Goal: Find specific page/section: Find specific page/section

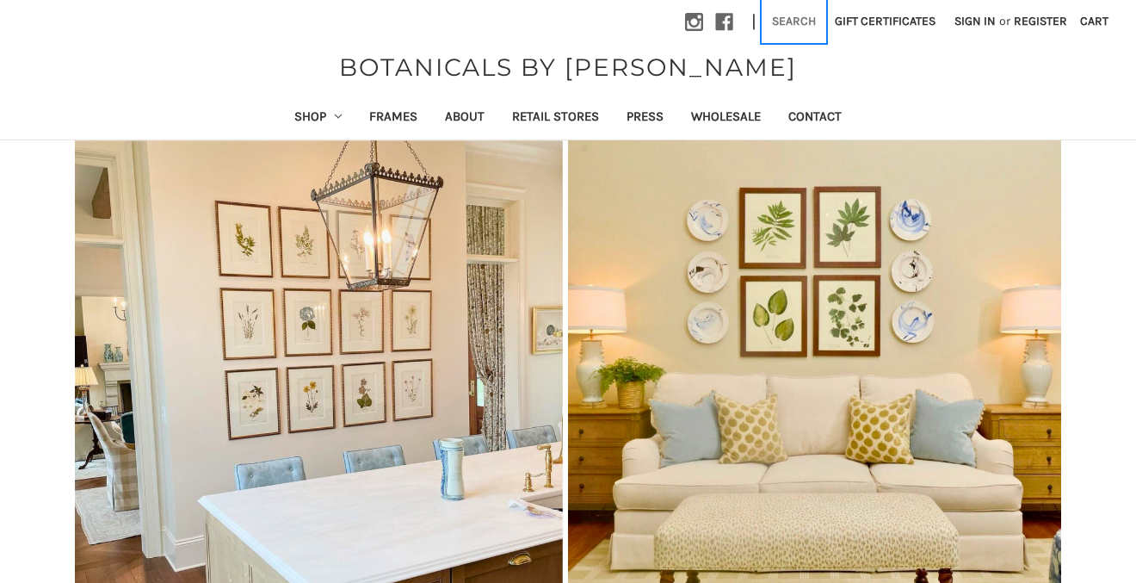
click at [794, 22] on button "Search" at bounding box center [794, 21] width 63 height 42
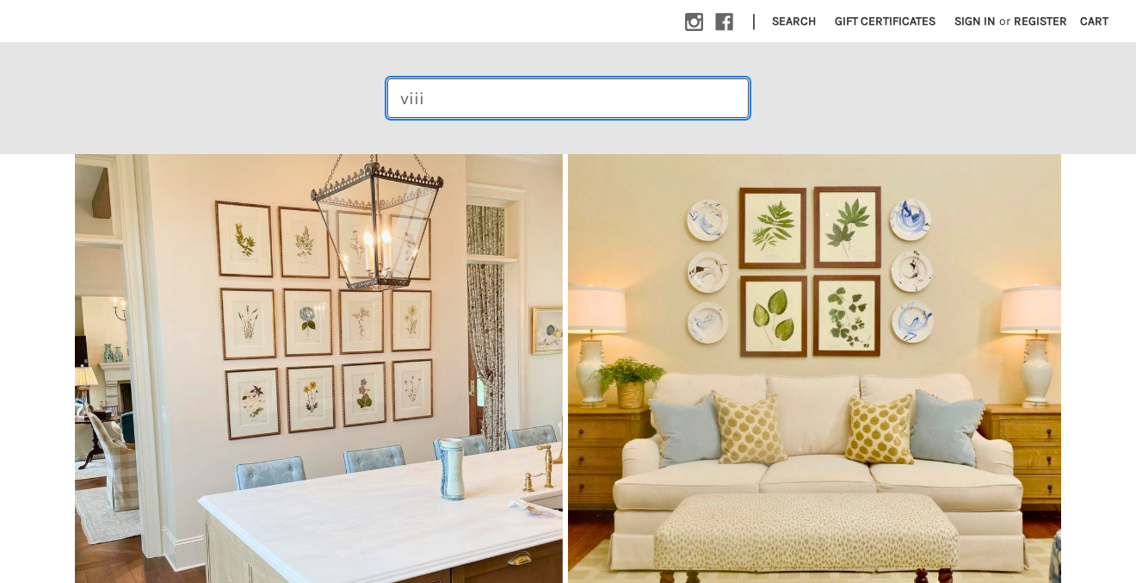
type input "viii"
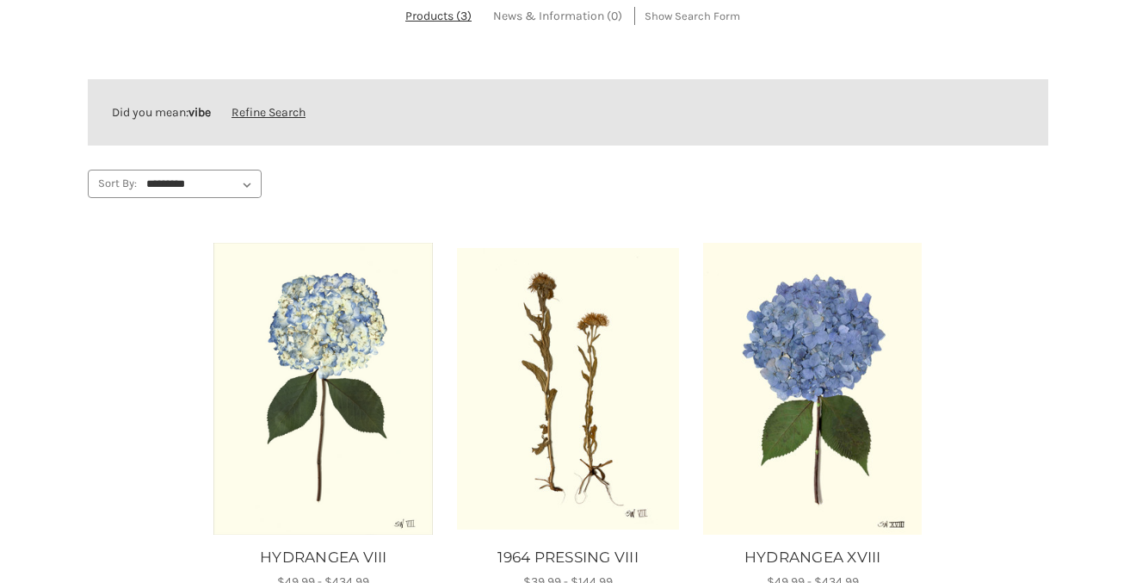
scroll to position [241, 0]
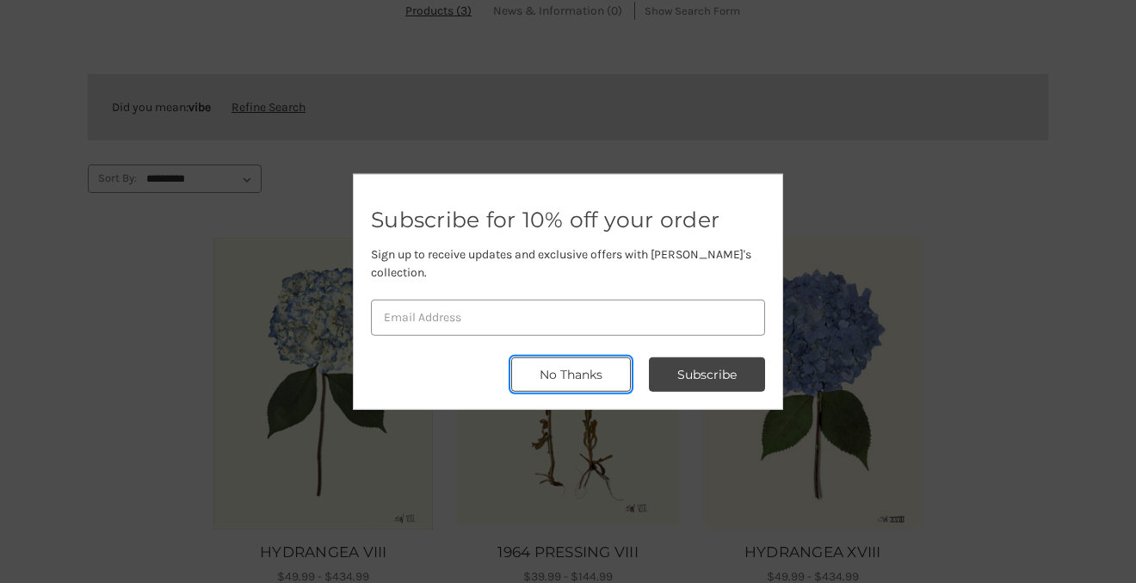
click at [538, 361] on button "No Thanks" at bounding box center [571, 374] width 120 height 34
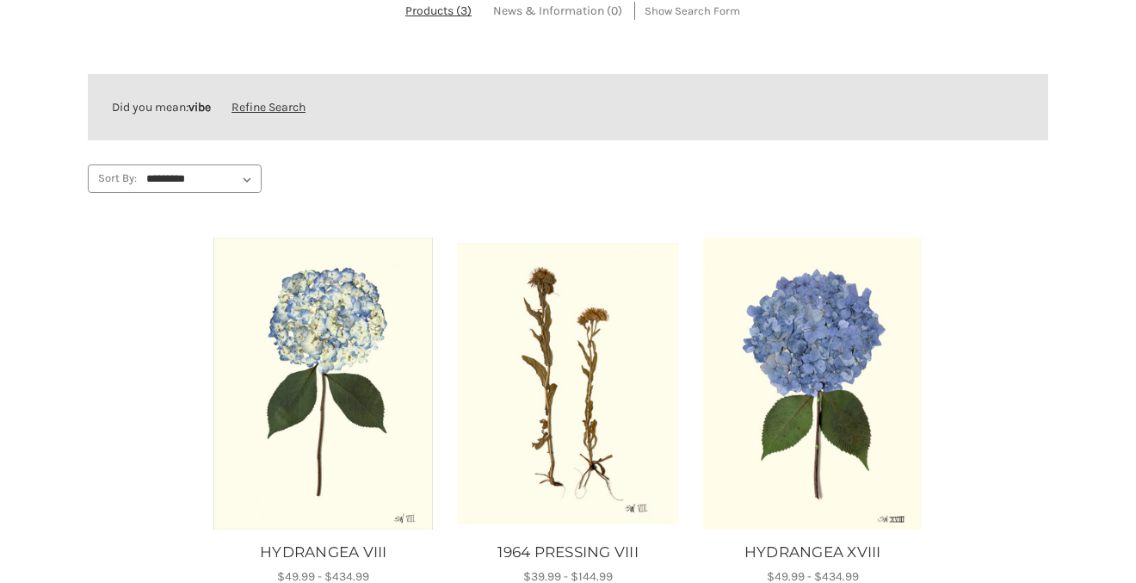
drag, startPoint x: 340, startPoint y: 347, endPoint x: 208, endPoint y: 22, distance: 351.0
click at [0, 0] on main "**********" at bounding box center [568, 293] width 1136 height 728
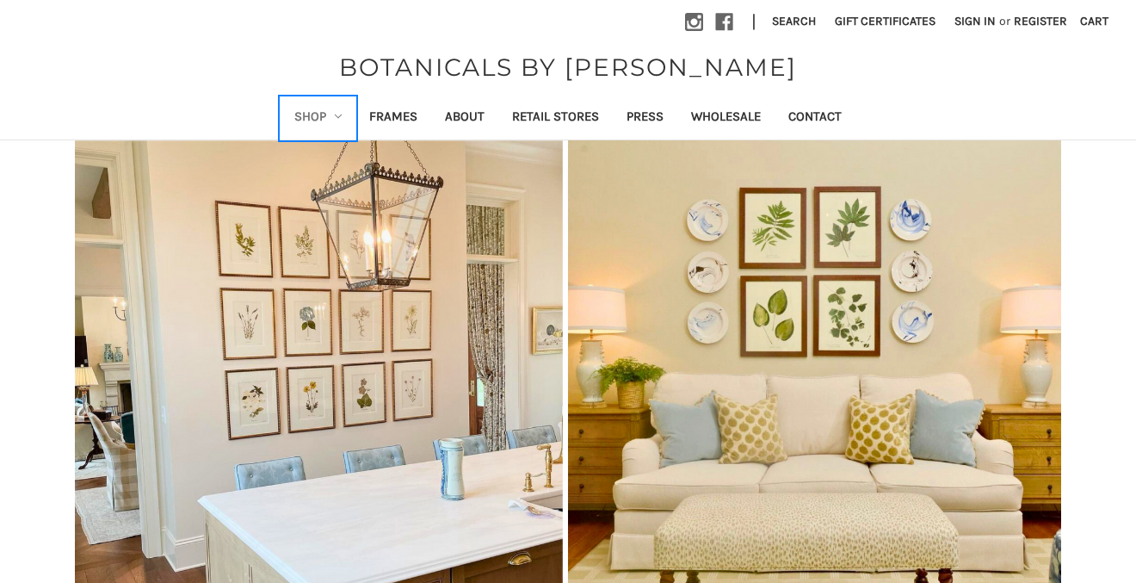
click at [325, 114] on link "Shop" at bounding box center [319, 118] width 76 height 42
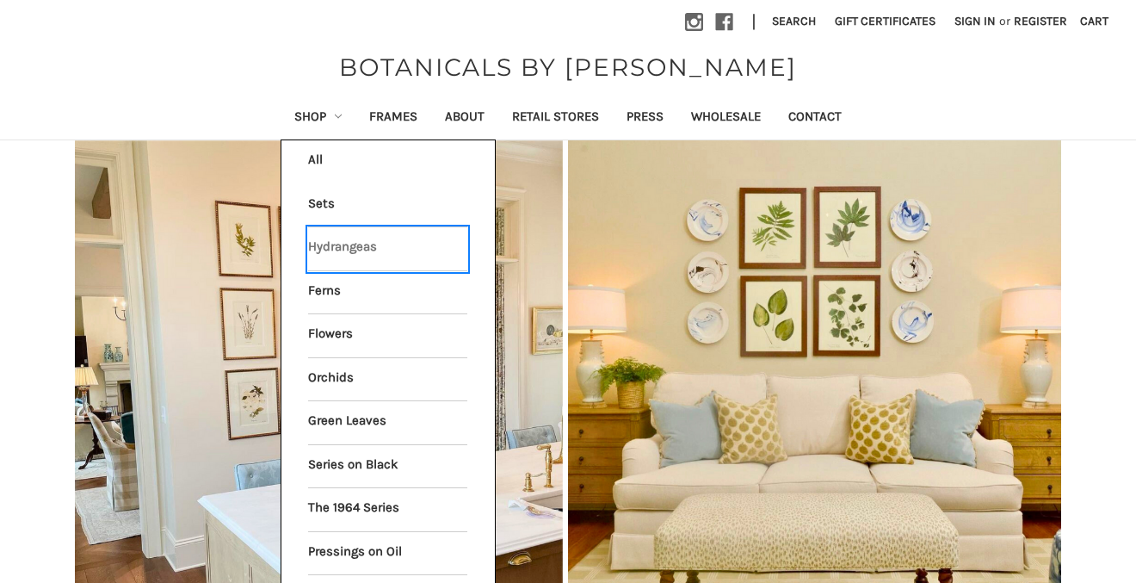
click at [342, 249] on link "Hydrangeas" at bounding box center [387, 248] width 159 height 43
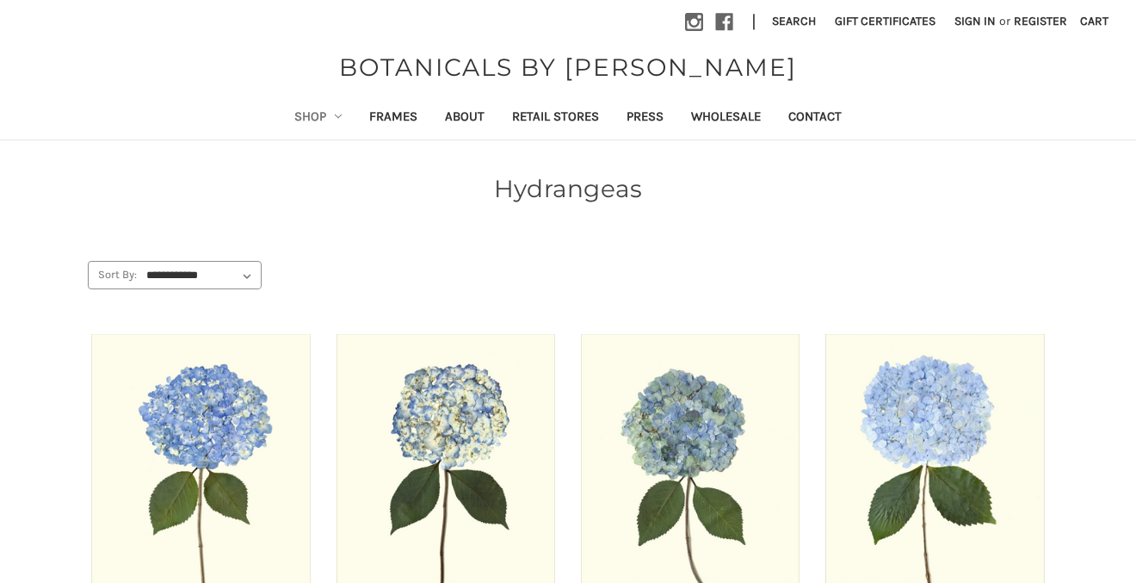
drag, startPoint x: 237, startPoint y: 376, endPoint x: 319, endPoint y: 75, distance: 312.3
drag, startPoint x: 664, startPoint y: 413, endPoint x: 421, endPoint y: 3, distance: 477.3
drag, startPoint x: 896, startPoint y: 380, endPoint x: 474, endPoint y: 25, distance: 551.5
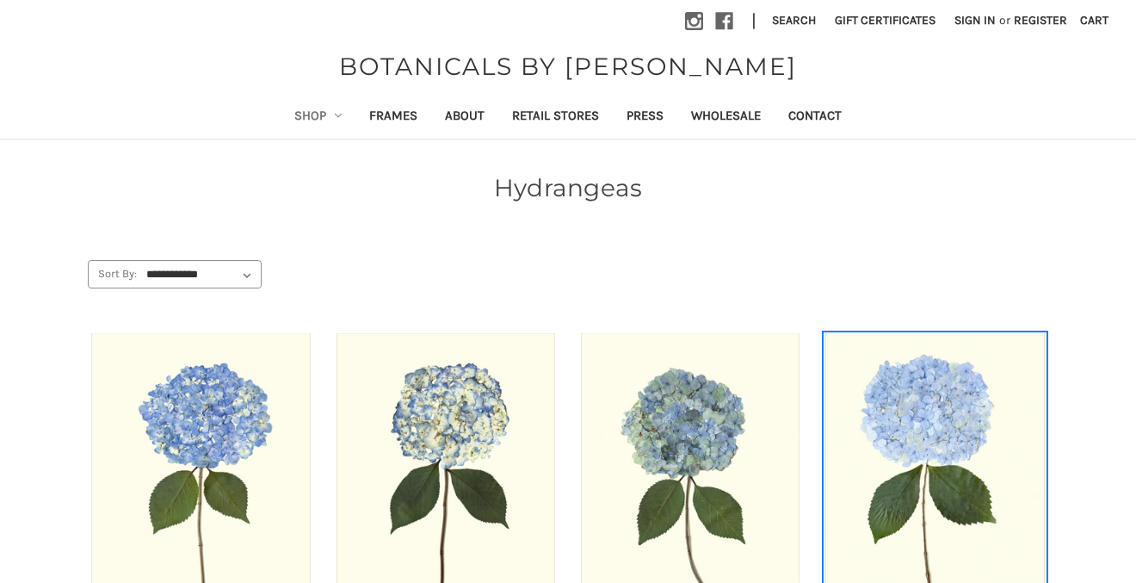
scroll to position [22, 0]
